Goal: Transaction & Acquisition: Obtain resource

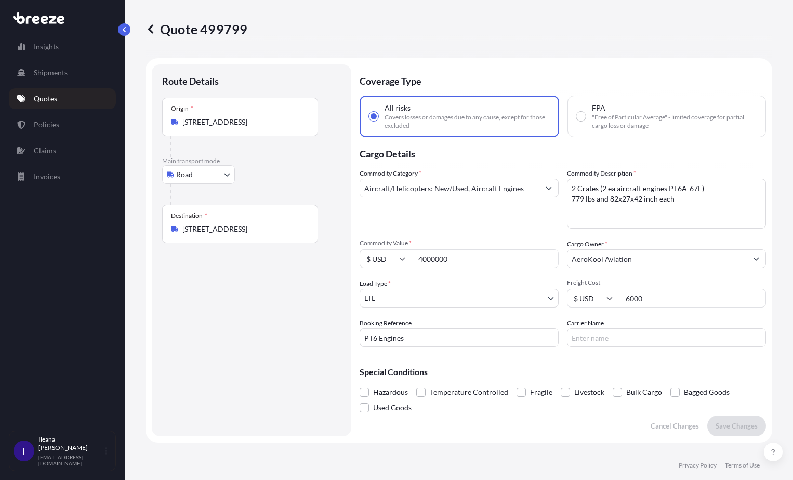
select select "Road"
select select "1"
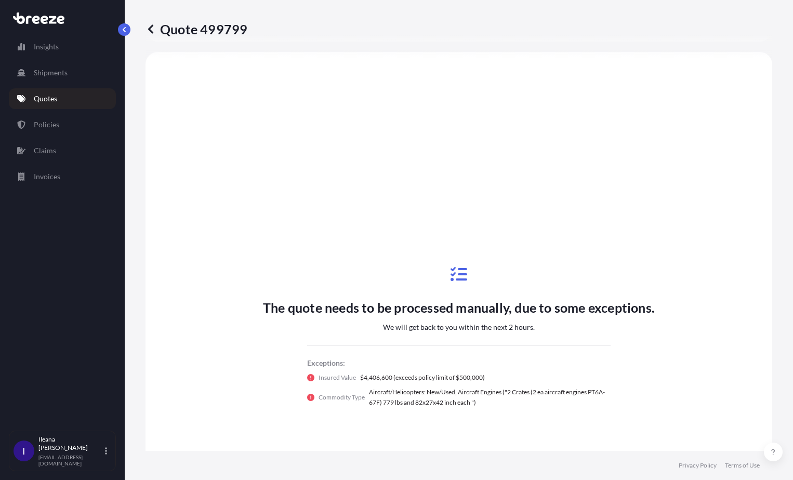
click at [63, 98] on link "Quotes" at bounding box center [62, 98] width 107 height 21
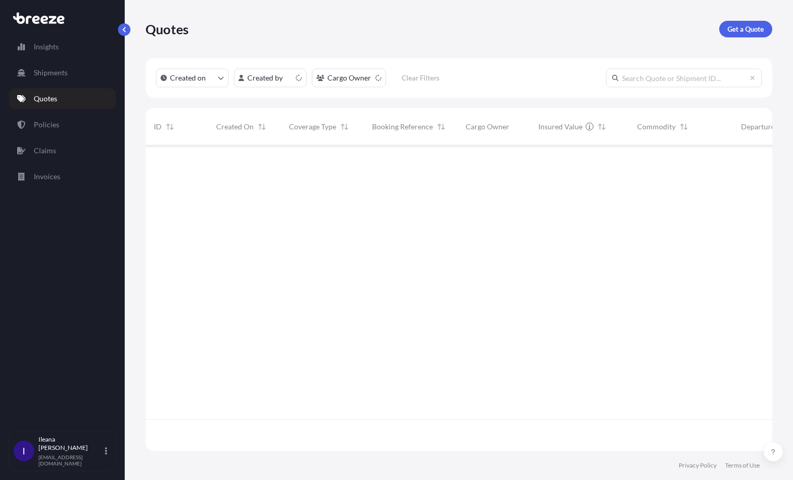
scroll to position [304, 619]
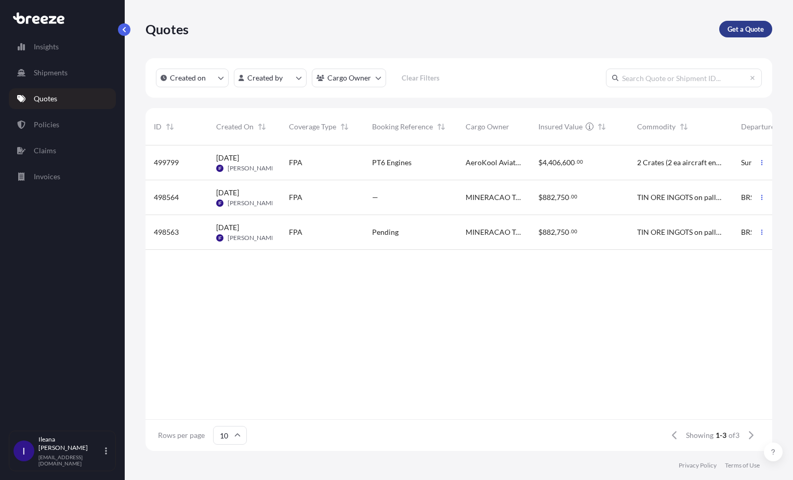
click at [749, 28] on p "Get a Quote" at bounding box center [746, 29] width 36 height 10
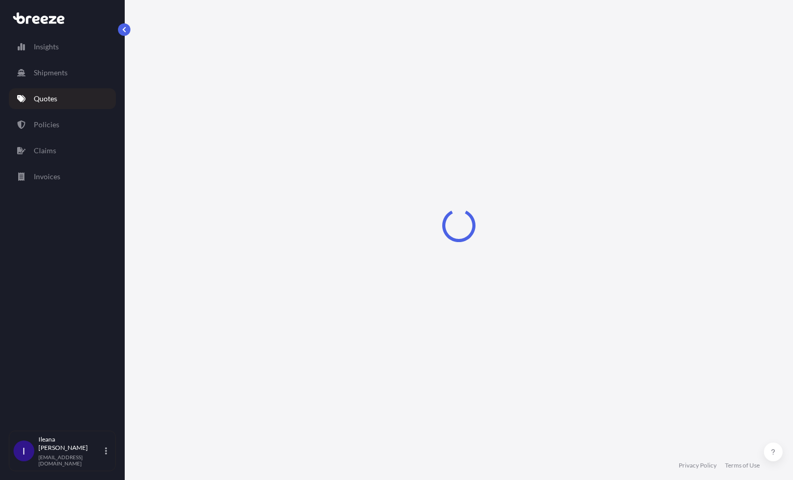
select select "Sea"
select select "1"
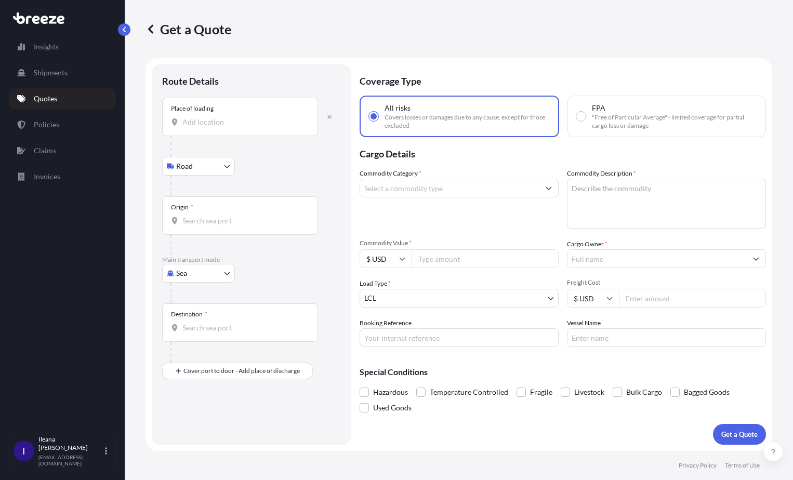
click at [183, 119] on input "Place of loading" at bounding box center [243, 122] width 123 height 10
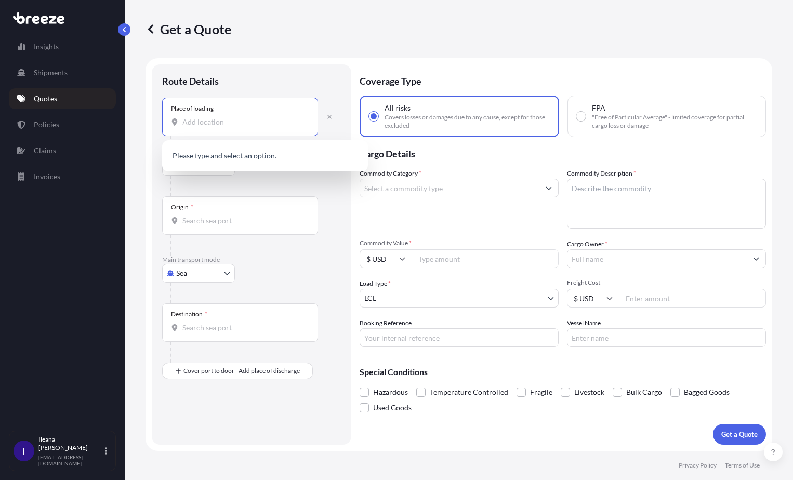
paste input "E COMERCIO S/A [STREET_ADDRESS][PERSON_NAME][PERSON_NAME]"
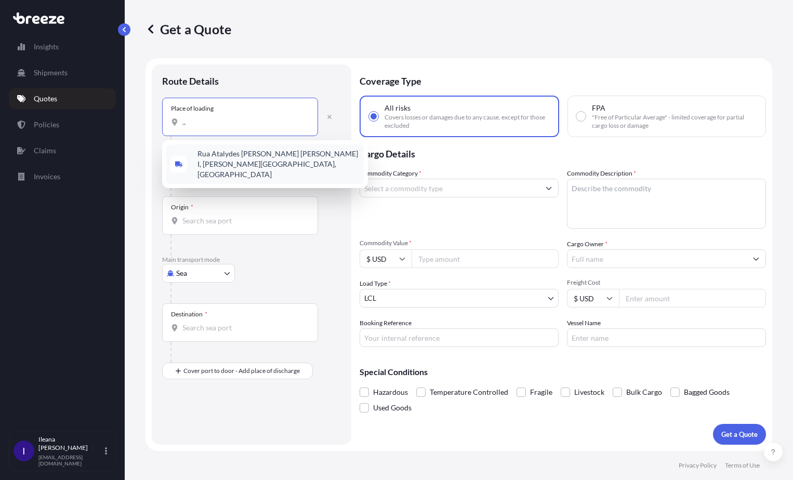
click at [215, 159] on span "Rua Atalydes [PERSON_NAME] [PERSON_NAME] I, [PERSON_NAME][GEOGRAPHIC_DATA], [GE…" at bounding box center [279, 164] width 162 height 31
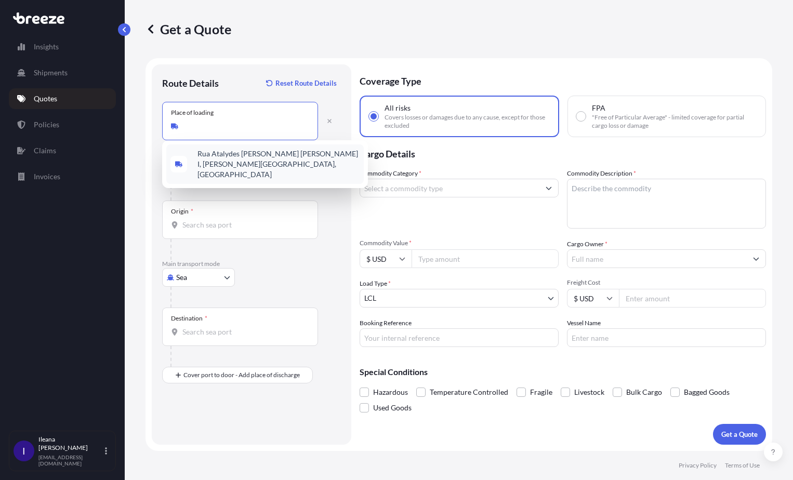
scroll to position [0, 117]
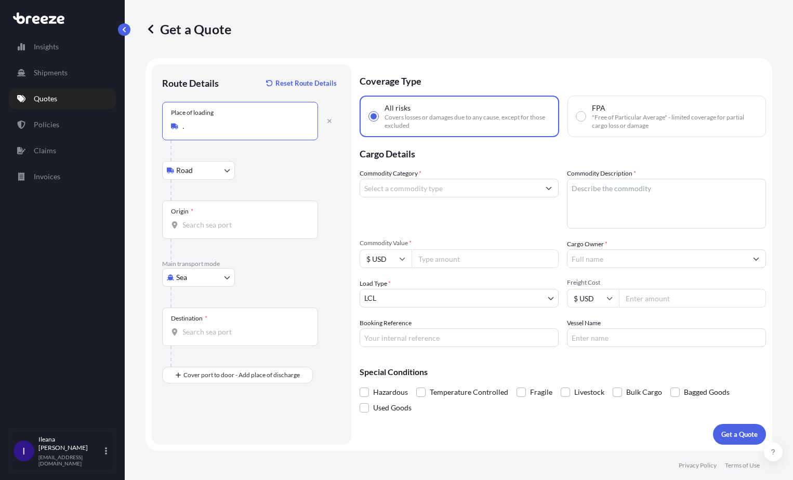
type input "Rua Atalydes [PERSON_NAME] [PERSON_NAME] I, [PERSON_NAME][GEOGRAPHIC_DATA], [GE…"
click at [184, 213] on div "Origin *" at bounding box center [182, 211] width 22 height 8
click at [184, 220] on input "Origin *" at bounding box center [243, 225] width 123 height 10
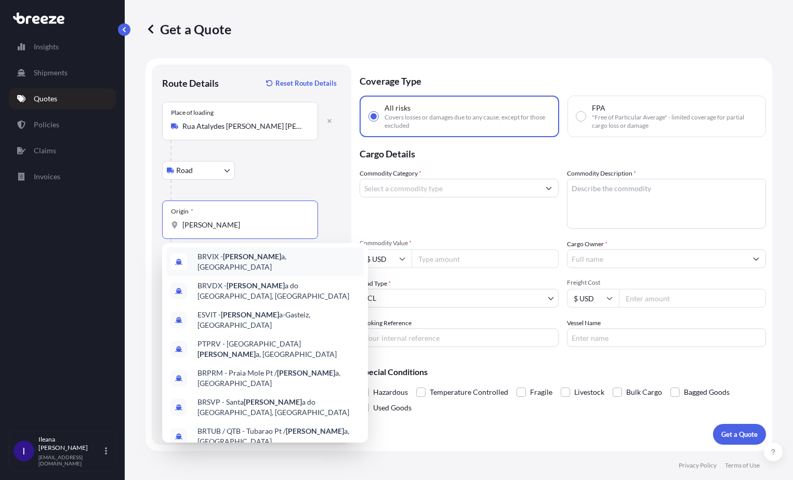
click at [274, 263] on div "BRVIX - [PERSON_NAME] a, [GEOGRAPHIC_DATA]" at bounding box center [265, 261] width 198 height 29
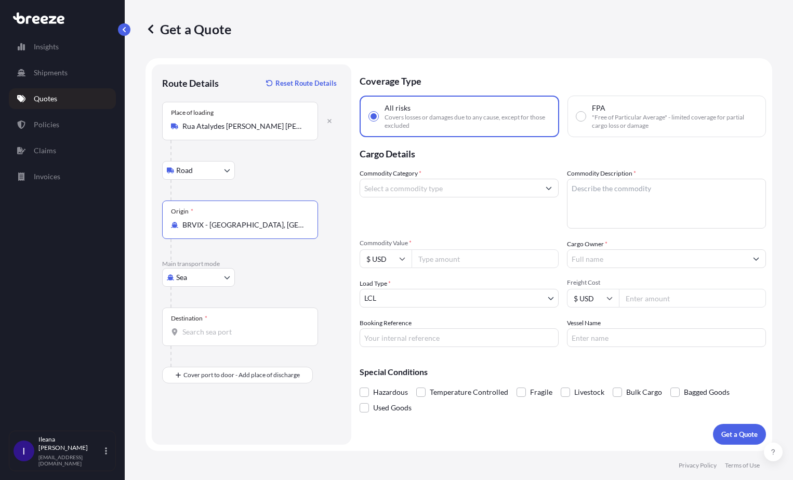
type input "BRVIX - [GEOGRAPHIC_DATA], [GEOGRAPHIC_DATA]"
click at [185, 327] on input "Destination *" at bounding box center [243, 332] width 123 height 10
type input "USMSY - [GEOGRAPHIC_DATA], [GEOGRAPHIC_DATA]"
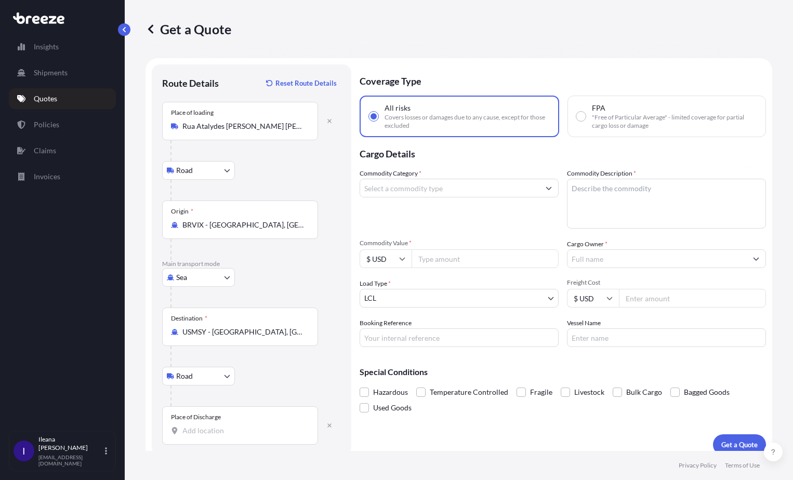
click at [188, 429] on input "Place of Discharge" at bounding box center [243, 431] width 123 height 10
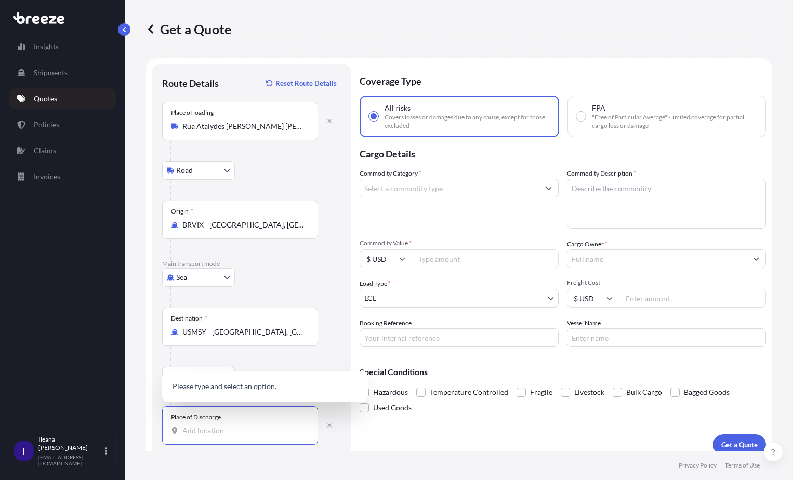
paste input "[PERSON_NAME][STREET_ADDRESS]"
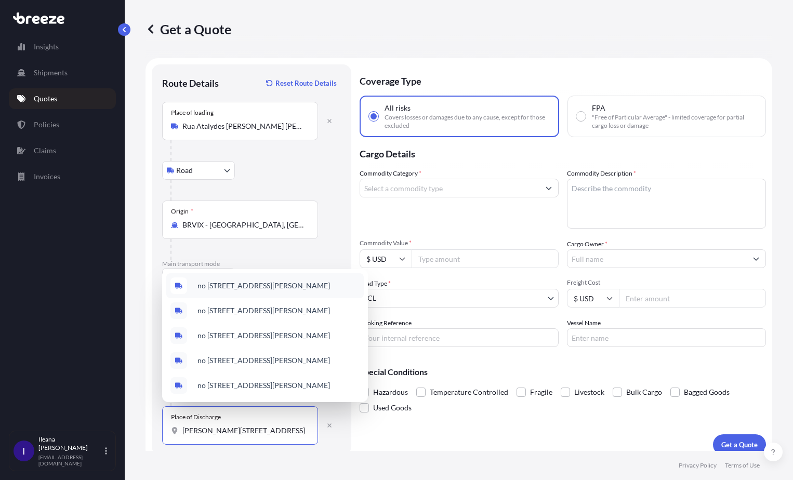
click at [245, 281] on span "no [STREET_ADDRESS][PERSON_NAME]" at bounding box center [264, 286] width 133 height 10
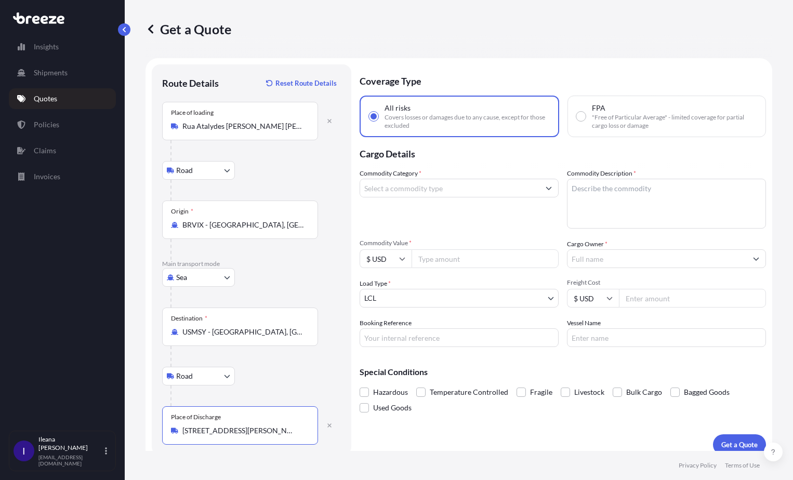
type input "no [STREET_ADDRESS][PERSON_NAME]"
click at [441, 189] on input "Commodity Category *" at bounding box center [449, 188] width 179 height 19
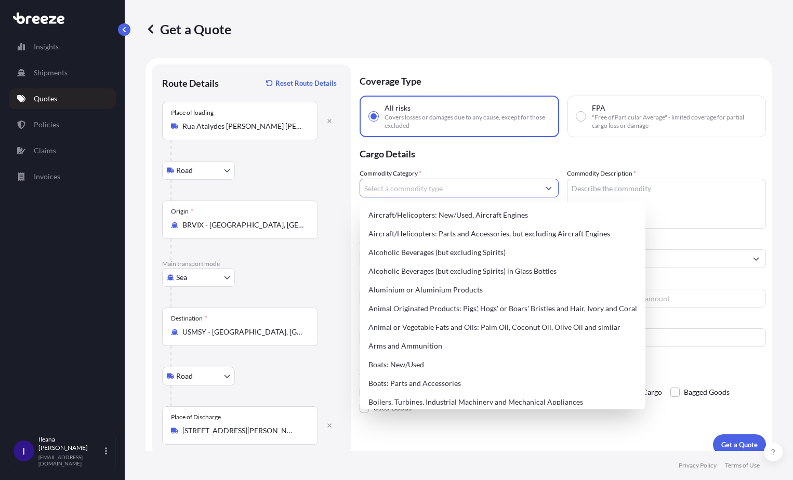
scroll to position [0, 0]
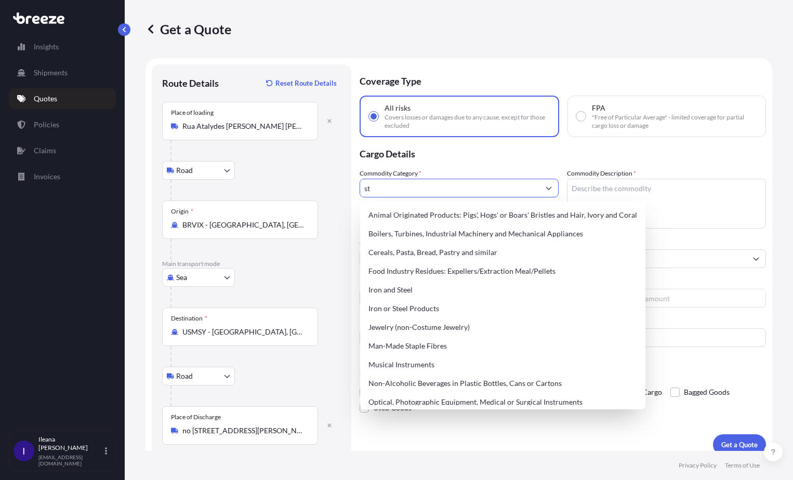
type input "s"
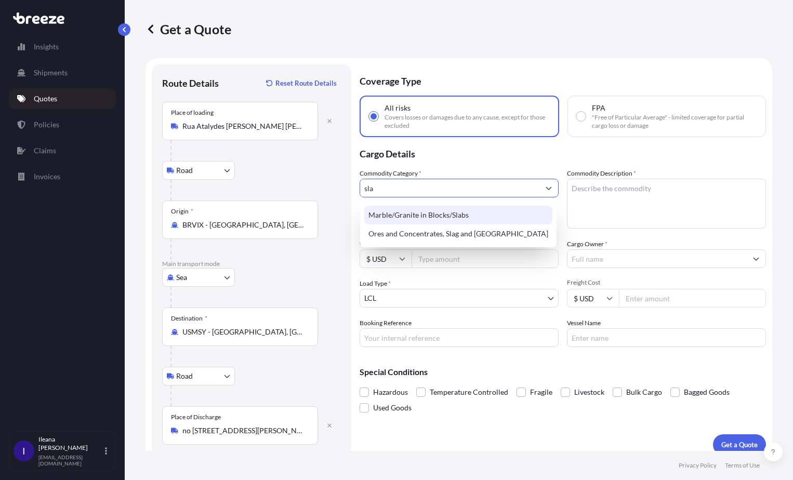
click at [438, 214] on div "Marble/Granite in Blocks/Slabs" at bounding box center [458, 215] width 188 height 19
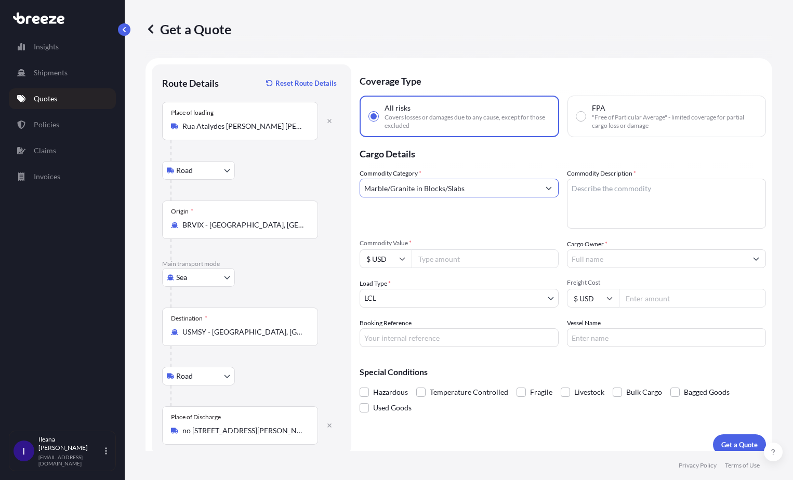
type input "Marble/Granite in Blocks/Slabs"
click at [572, 189] on textarea "Commodity Description *" at bounding box center [666, 204] width 199 height 50
paste textarea "x 20 ST CNTR WITH STONES SLABS"
click at [568, 187] on textarea "x 20 ST CNTR WITH STONES SLABS" at bounding box center [666, 204] width 199 height 50
click at [574, 202] on textarea "1 x 20 ST CNTR WITH STONES SLABS" at bounding box center [666, 204] width 199 height 50
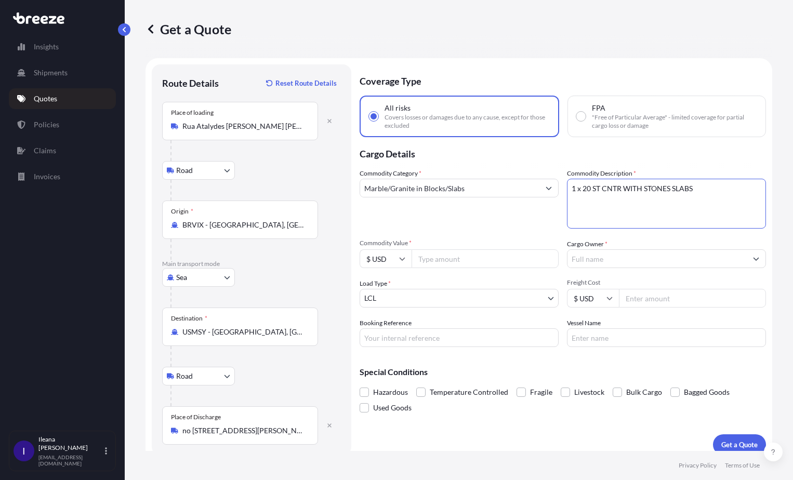
click at [693, 190] on textarea "1 x 20 ST CNTR WITH STONES SLABS" at bounding box center [666, 204] width 199 height 50
paste textarea "4 BUNDLE / 27 SLABS"
click at [571, 210] on textarea "1 x 20 ST CNTR WITH STONES SLABS 4 BUNDLE / 27 SLABS" at bounding box center [666, 204] width 199 height 50
click at [643, 201] on textarea "1 x 20 ST CNTR WITH STONES SLABS 4 BUNDLE / 27 SLABS" at bounding box center [666, 204] width 199 height 50
paste textarea "14.325,000 KG"
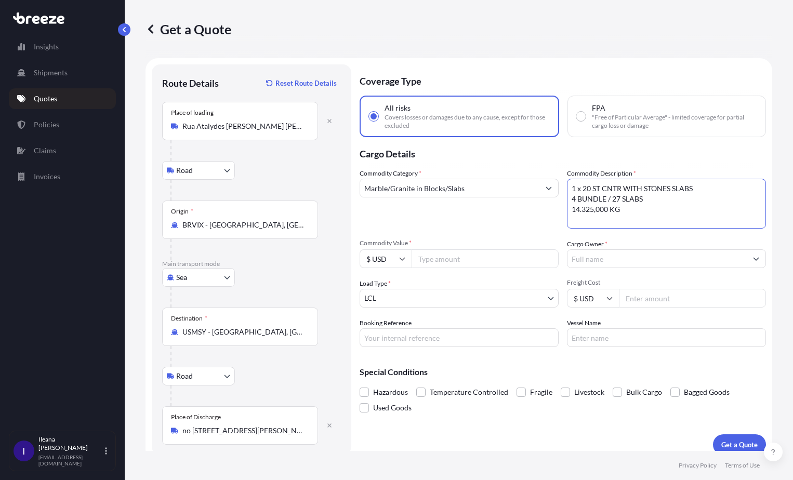
click at [646, 211] on textarea "1 x 20 ST CNTR WITH STONES SLABS 4 BUNDLE / 27 SLABS 14.325,000 KG" at bounding box center [666, 204] width 199 height 50
paste textarea "5,130 M³"
click at [700, 186] on textarea "1 x 20 ST CNTR WITH STONES SLABS 4 BUNDLE / 27 SLABS 14.325,000 KG WITH 5,130 M³" at bounding box center [666, 204] width 199 height 50
paste textarea "5,130 M³"
click at [729, 202] on textarea "1 x 20 ST CNTR WITH STONES SLABS OF5,130 M³ 4 BUNDLE / 27 SLABS 14.325,000 KG W…" at bounding box center [666, 204] width 199 height 50
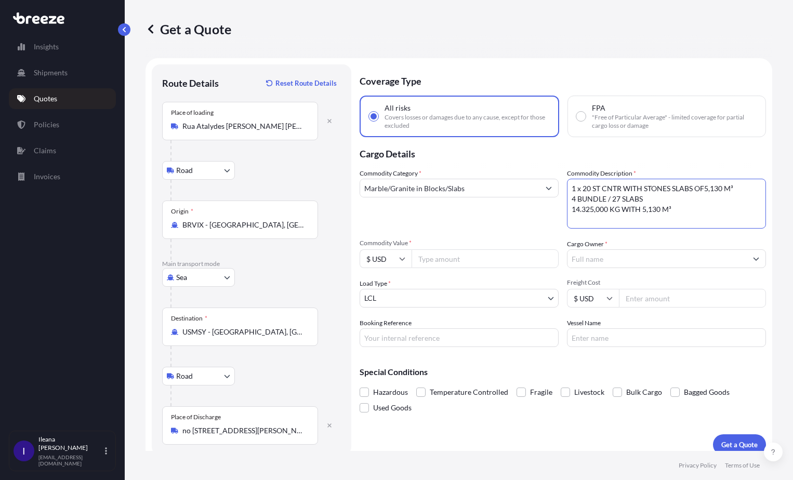
click at [735, 190] on textarea "1 x 20 ST CNTR WITH STONES SLABS OF5,130 M³ 4 BUNDLE / 27 SLABS 14.325,000 KG W…" at bounding box center [666, 204] width 199 height 50
click at [607, 199] on textarea "1 x 20 ST CNTR WITH STONES SLABS OF POLISHED GRANITE, 4 BUNDLE / 27 SLABS 14.32…" at bounding box center [666, 204] width 199 height 50
type textarea "1 x 20 ST CNTR WITH STONES SLABS OF POLISHED GRANITE, CRYSTAL & QUARTZITE 4 BUN…"
click at [435, 258] on input "Commodity Value *" at bounding box center [485, 259] width 147 height 19
type input "55097.62"
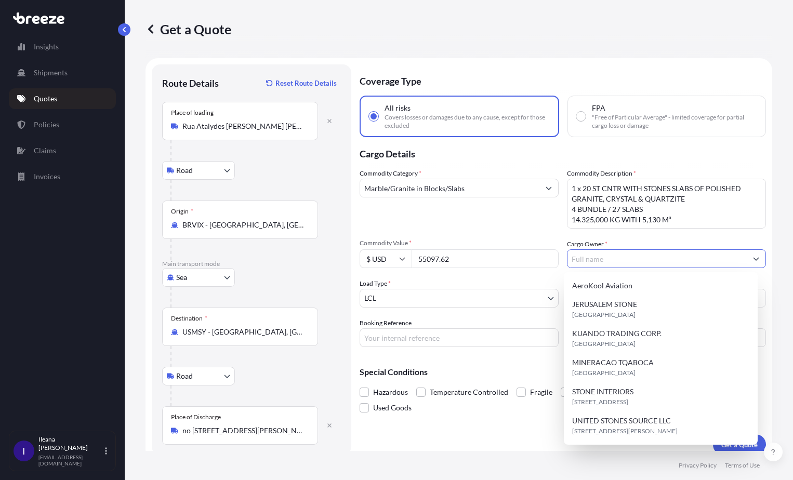
click at [590, 260] on input "Cargo Owner *" at bounding box center [657, 259] width 179 height 19
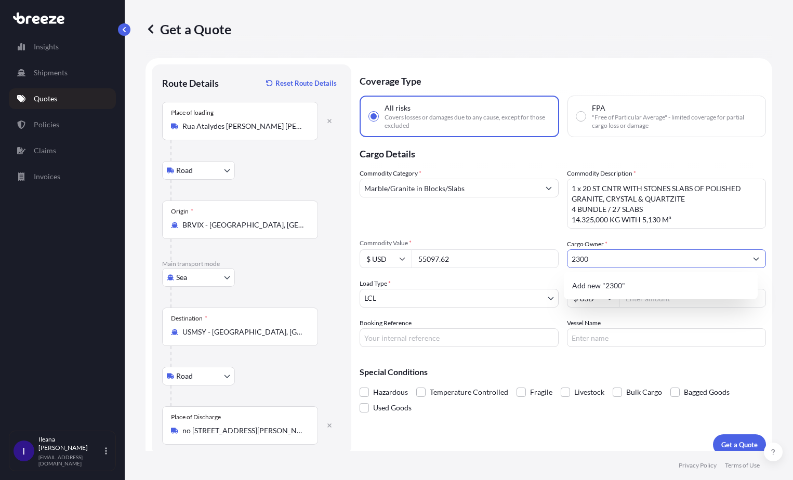
drag, startPoint x: 595, startPoint y: 258, endPoint x: 511, endPoint y: 266, distance: 85.1
click at [513, 266] on div "Commodity Category * Marble/Granite in Blocks/Slabs Commodity Description * 1 x…" at bounding box center [563, 257] width 407 height 179
click at [608, 261] on input "2300" at bounding box center [657, 259] width 179 height 19
drag, startPoint x: 603, startPoint y: 258, endPoint x: 562, endPoint y: 256, distance: 40.6
click at [562, 256] on div "Commodity Category * Marble/Granite in Blocks/Slabs Commodity Description * 1 x…" at bounding box center [563, 257] width 407 height 179
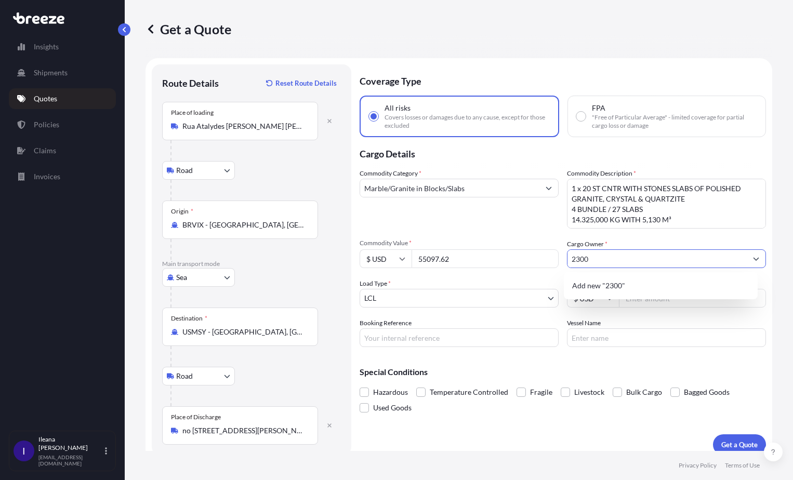
paste input "UNITED STONES SOURCE LLC"
type input "UNITED STONES SOURCE LLC"
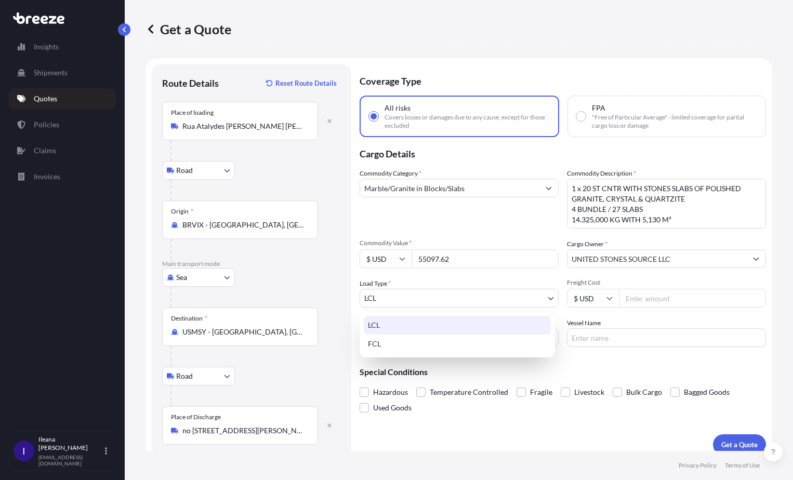
click at [548, 297] on body "1 option available. Insights Shipments Quotes Policies Claims Invoices I [PERSO…" at bounding box center [396, 240] width 793 height 480
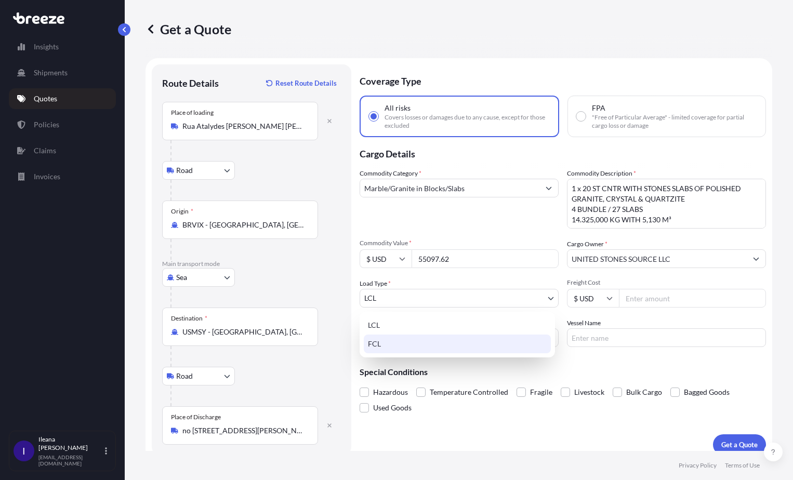
click at [417, 347] on div "FCL" at bounding box center [457, 344] width 187 height 19
select select "2"
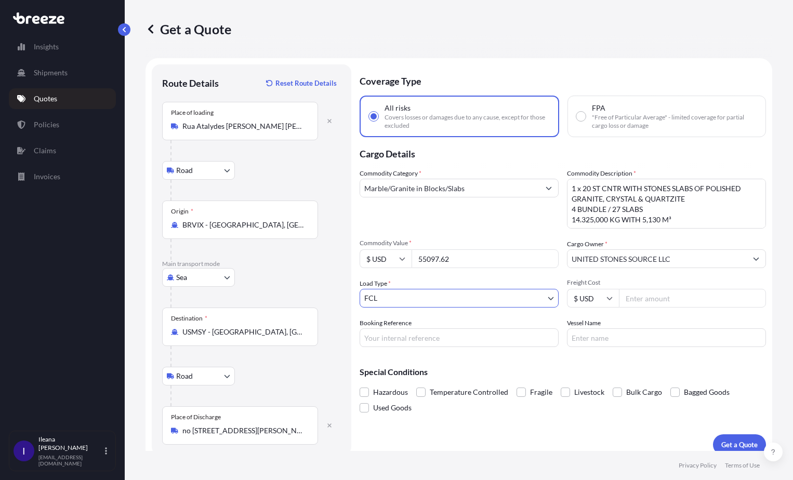
click at [644, 298] on input "Freight Cost" at bounding box center [692, 298] width 147 height 19
type input "2300"
click at [383, 336] on input "Booking Reference" at bounding box center [459, 338] width 199 height 19
paste input "COFG202511976"
type input "COFG202511976"
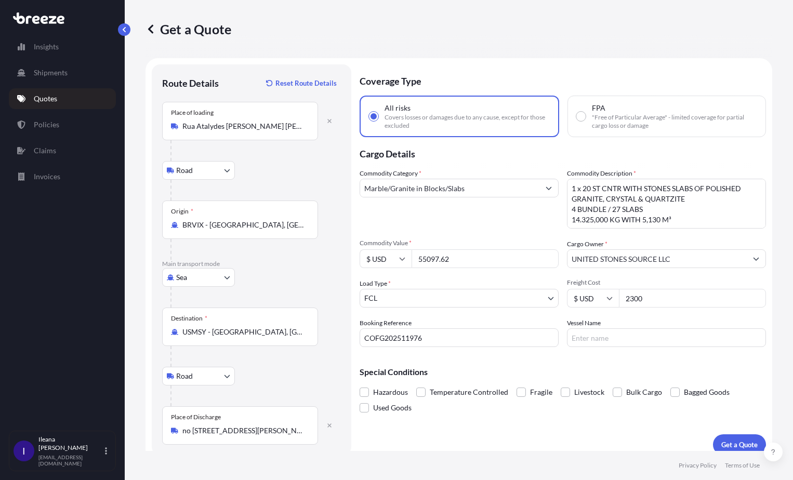
click at [584, 338] on input "Vessel Name" at bounding box center [666, 338] width 199 height 19
paste input "Log-in Pantanal / 0RO2YR1MA"
type input "Log-in Pantanal / 0RO2YR1MA"
click at [522, 391] on span at bounding box center [521, 392] width 9 height 9
click at [517, 385] on input "Fragile" at bounding box center [517, 385] width 0 height 0
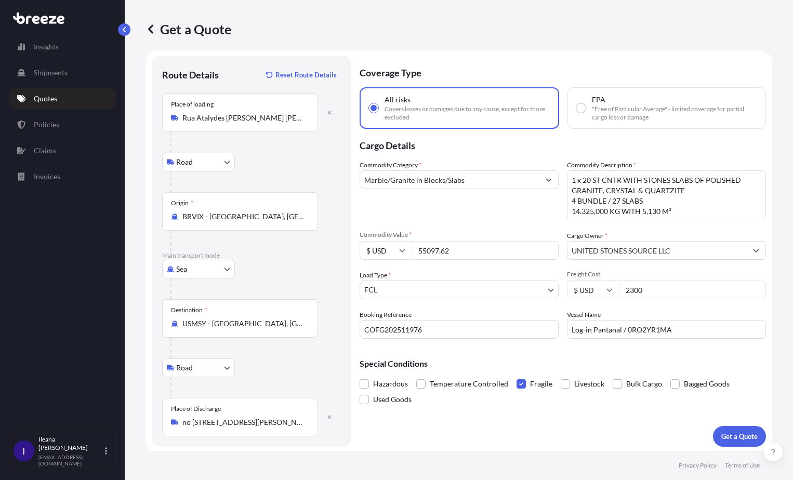
scroll to position [10, 0]
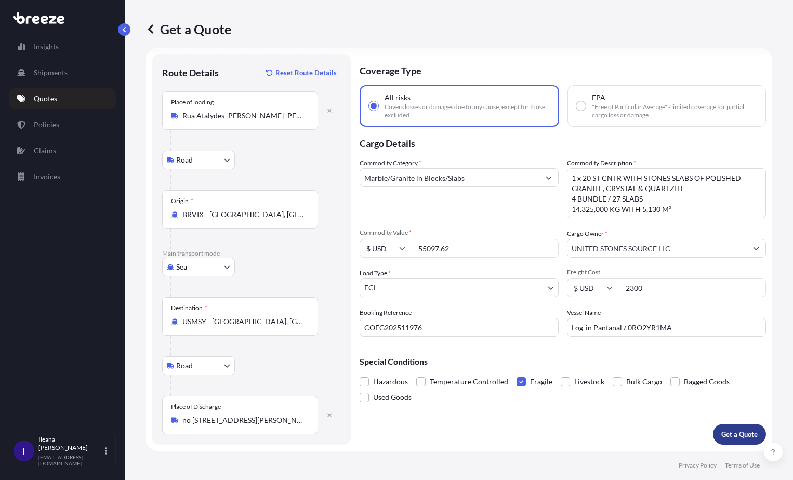
click at [727, 434] on p "Get a Quote" at bounding box center [740, 434] width 36 height 10
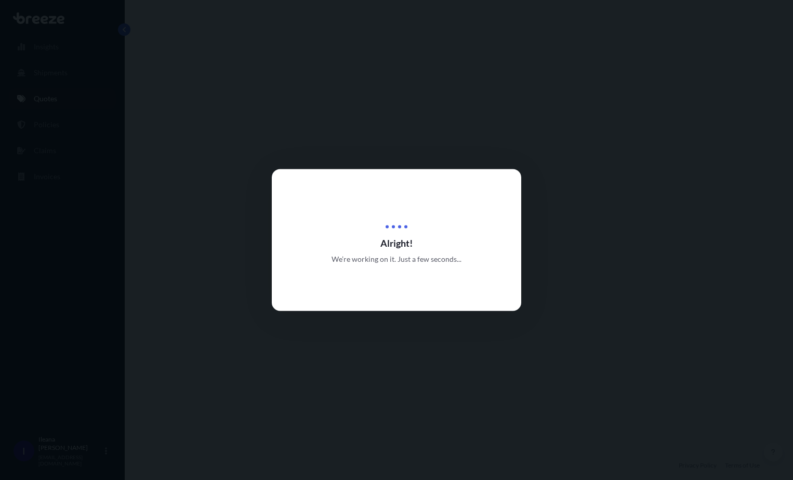
select select "Road"
select select "Sea"
select select "Road"
select select "2"
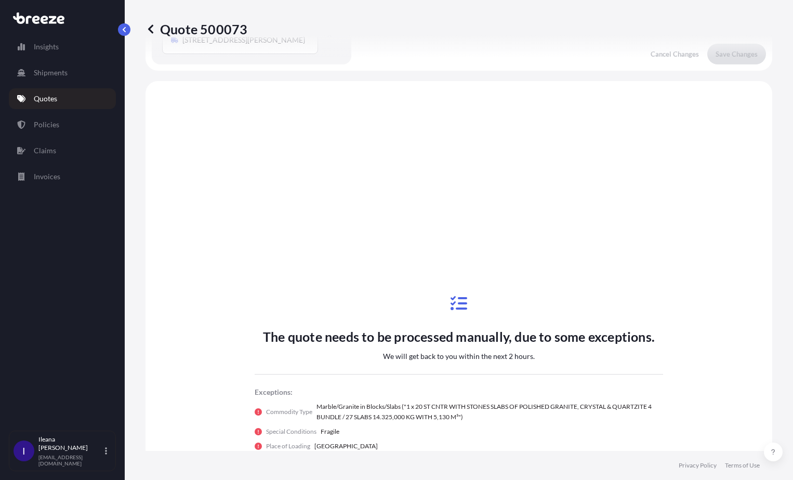
scroll to position [416, 0]
